Goal: Obtain resource: Obtain resource

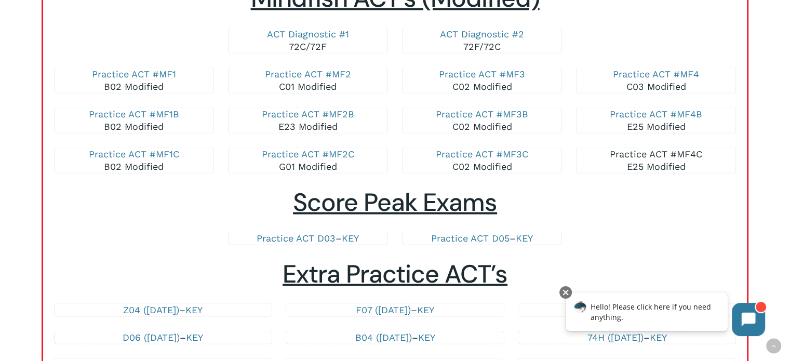
scroll to position [1992, 0]
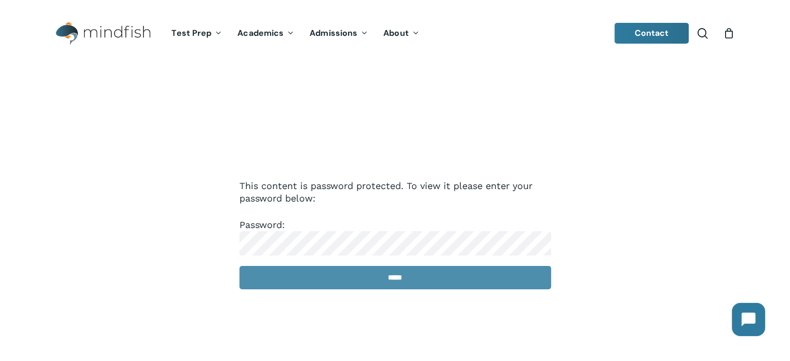
click at [372, 276] on input "*****" at bounding box center [395, 277] width 312 height 23
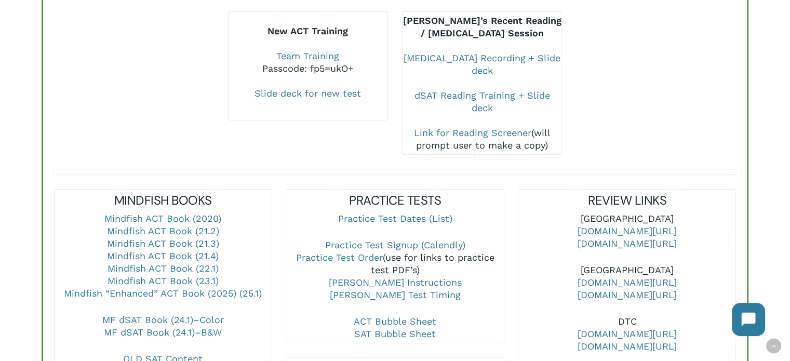
scroll to position [264, 0]
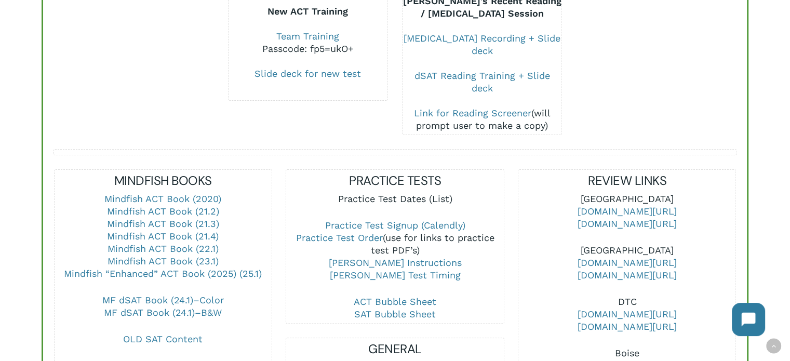
click at [390, 199] on link "Practice Test Dates (List)" at bounding box center [395, 198] width 114 height 11
